Goal: Navigation & Orientation: Understand site structure

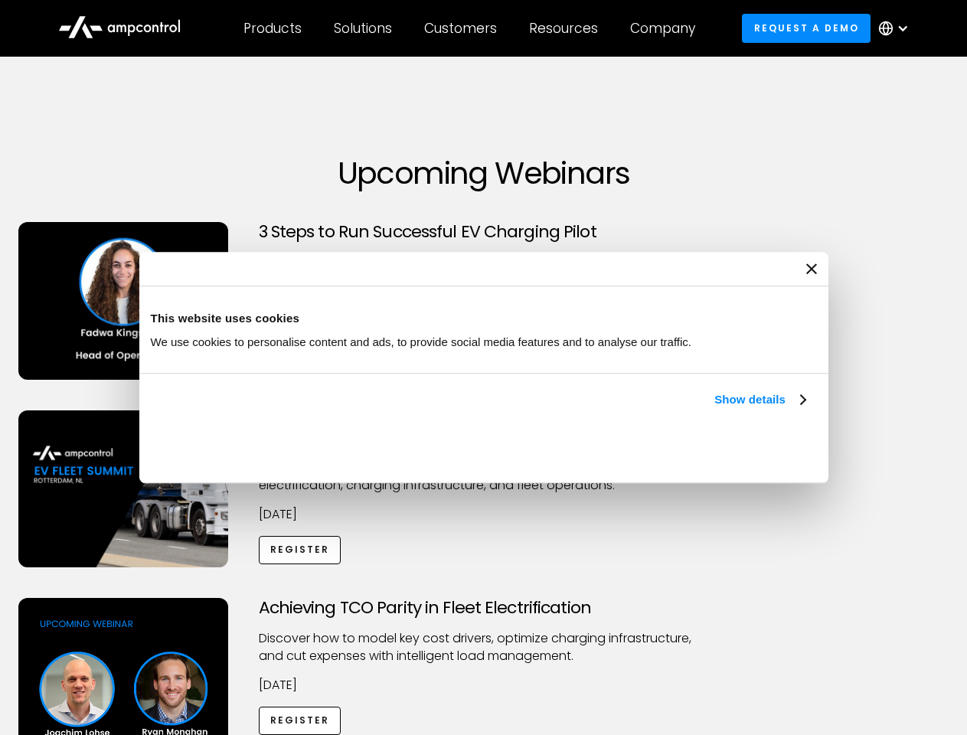
click at [715, 409] on link "Show details" at bounding box center [760, 400] width 90 height 18
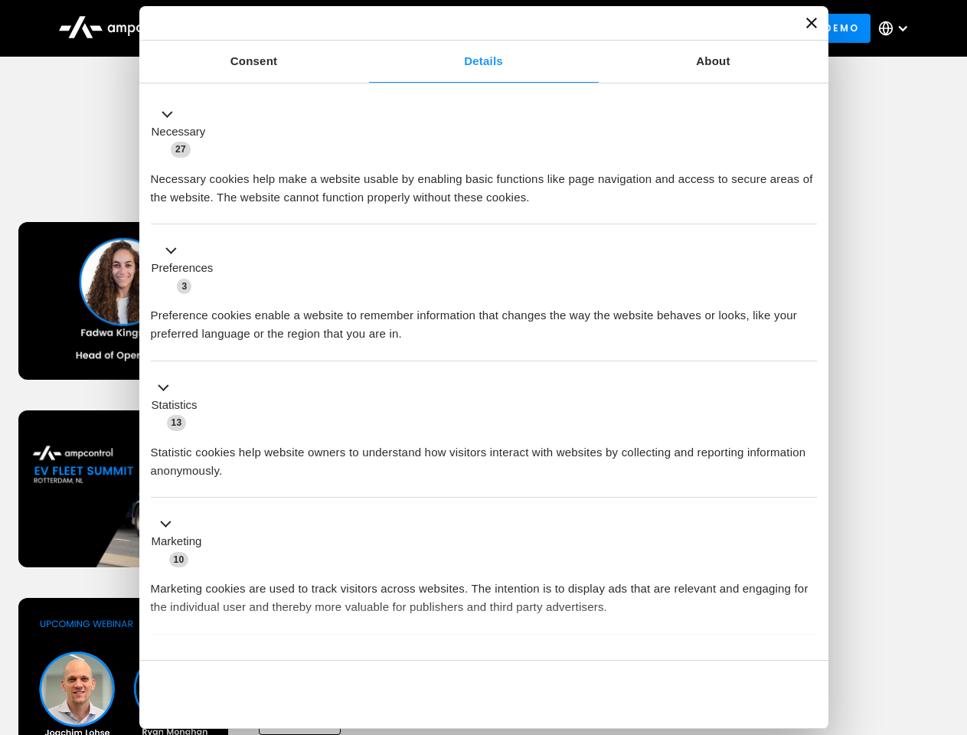
click at [807, 499] on li "Statistics 13 Statistic cookies help website owners to understand how visitors …" at bounding box center [484, 429] width 666 height 137
click at [950, 617] on div "Achieving TCO Parity in Fleet Electrification Discover how to model key cost dr…" at bounding box center [484, 718] width 962 height 240
click at [471, 28] on div "Customers" at bounding box center [460, 28] width 73 height 17
click at [272, 28] on div "Products" at bounding box center [273, 28] width 58 height 17
click at [364, 28] on div "Solutions" at bounding box center [363, 28] width 58 height 17
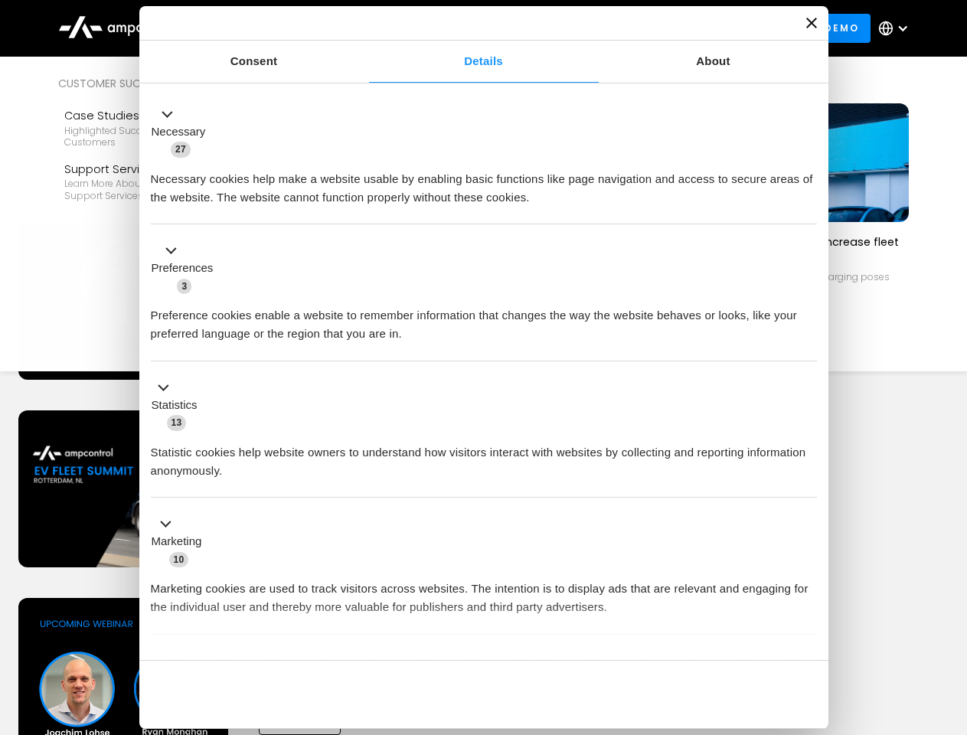
click at [463, 28] on div "Customers" at bounding box center [460, 28] width 73 height 17
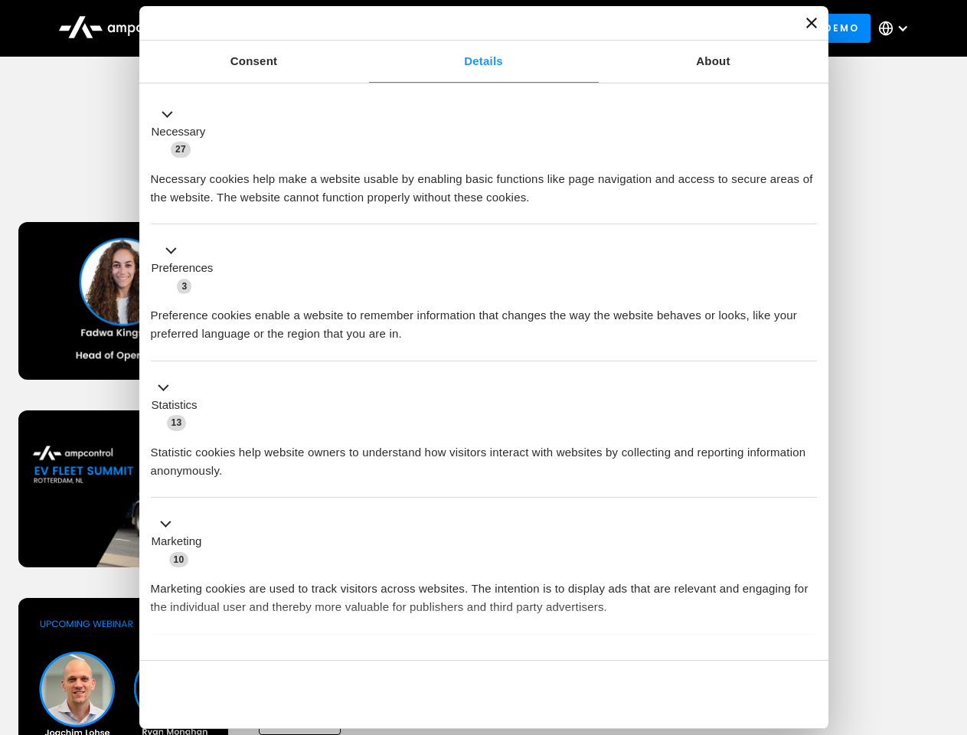
click at [567, 28] on div "Resources" at bounding box center [563, 28] width 69 height 17
click at [668, 28] on div "Company" at bounding box center [662, 28] width 65 height 17
click at [898, 28] on div at bounding box center [903, 28] width 12 height 12
